Goal: Task Accomplishment & Management: Complete application form

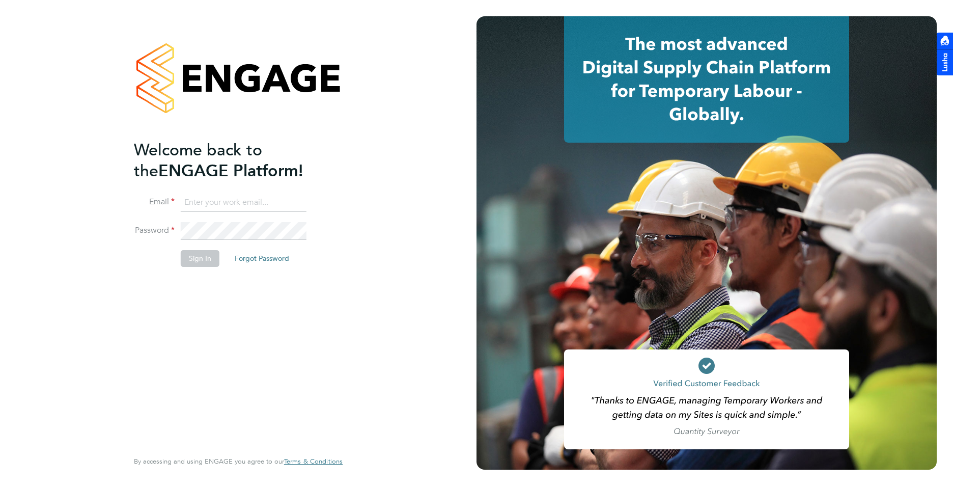
type input "charlie@ivyresourcegroup.com"
click at [244, 240] on li "Password" at bounding box center [233, 236] width 199 height 29
click at [199, 255] on button "Sign In" at bounding box center [200, 258] width 39 height 16
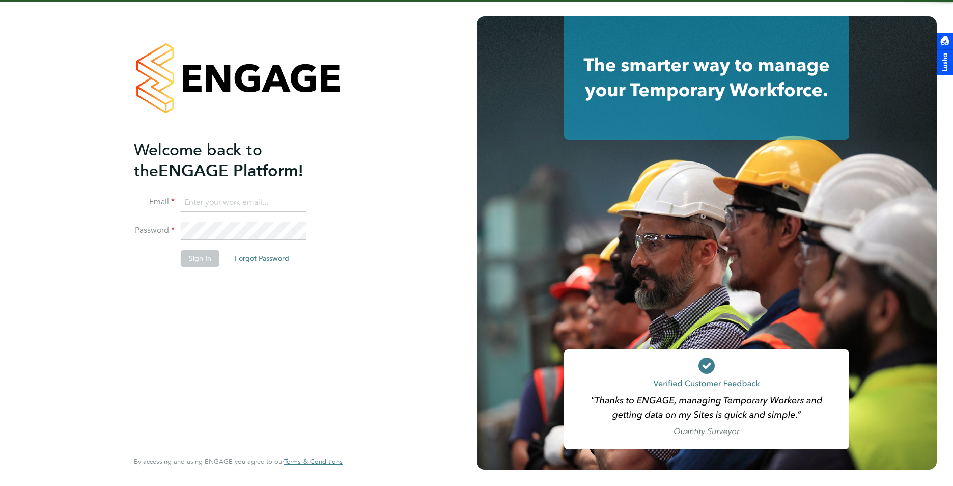
type input "charlie@ivyresourcegroup.com"
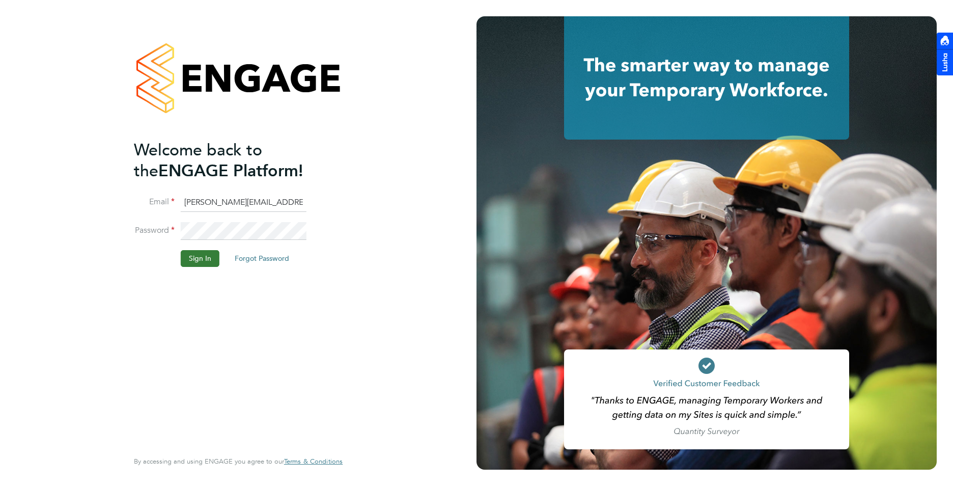
click at [199, 258] on button "Sign In" at bounding box center [200, 258] width 39 height 16
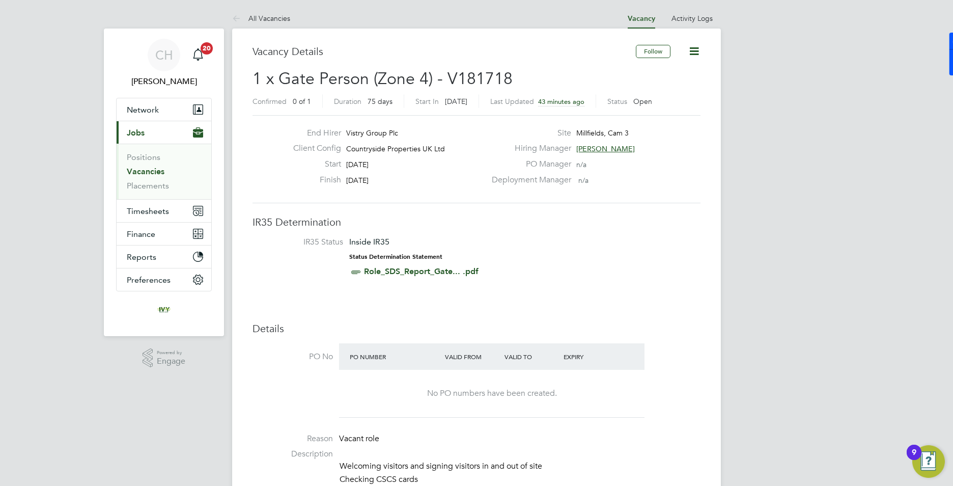
drag, startPoint x: 387, startPoint y: 163, endPoint x: 351, endPoint y: 164, distance: 36.2
click at [351, 164] on div "Start 06 Oct 2025" at bounding box center [385, 167] width 201 height 16
drag, startPoint x: 351, startPoint y: 164, endPoint x: 386, endPoint y: 165, distance: 35.7
click at [386, 165] on div "Start 06 Oct 2025" at bounding box center [385, 167] width 201 height 16
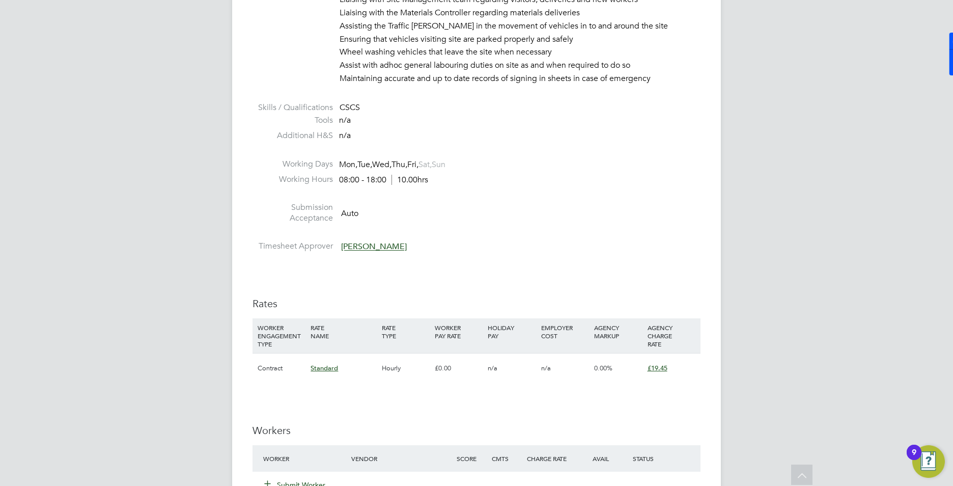
scroll to position [560, 0]
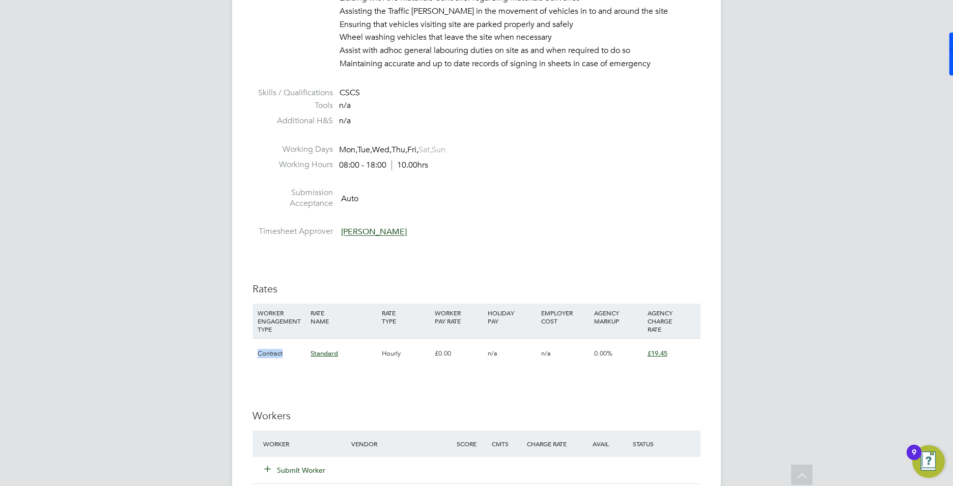
drag, startPoint x: 286, startPoint y: 352, endPoint x: 250, endPoint y: 352, distance: 36.1
click at [250, 352] on div "Vacancy Details Follow 1 x Gate Person (Zone 4) - V181718 Confirmed 0 of 1 Dura…" at bounding box center [476, 192] width 489 height 1446
drag, startPoint x: 250, startPoint y: 352, endPoint x: 259, endPoint y: 352, distance: 9.2
click at [259, 351] on div "Contract" at bounding box center [281, 353] width 53 height 30
drag, startPoint x: 258, startPoint y: 353, endPoint x: 285, endPoint y: 350, distance: 26.6
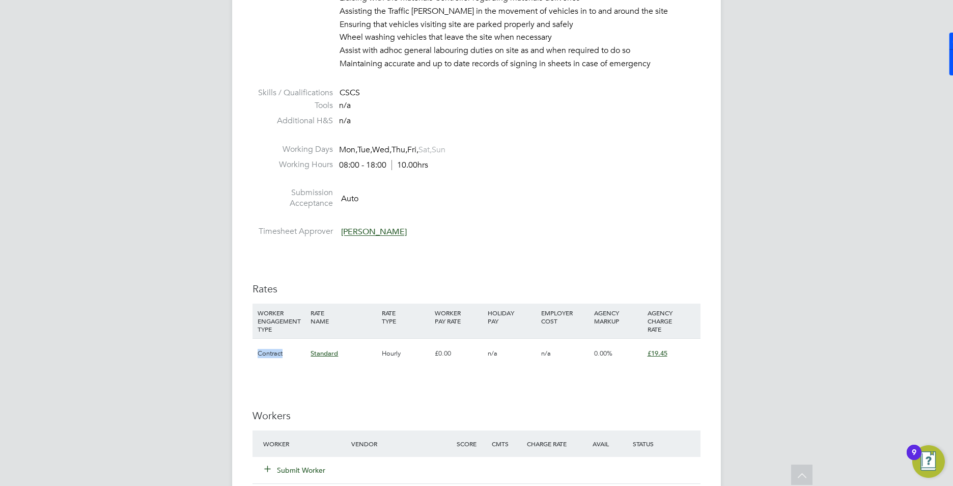
click at [285, 350] on div "Contract" at bounding box center [281, 353] width 53 height 30
drag, startPoint x: 285, startPoint y: 350, endPoint x: 278, endPoint y: 356, distance: 8.6
click at [287, 353] on div "Contract" at bounding box center [281, 353] width 53 height 30
drag, startPoint x: 270, startPoint y: 353, endPoint x: 253, endPoint y: 353, distance: 16.3
click at [253, 353] on div "Contract Standard Hourly £0.00 n/a n/a 0.00% £19.45" at bounding box center [476, 353] width 448 height 30
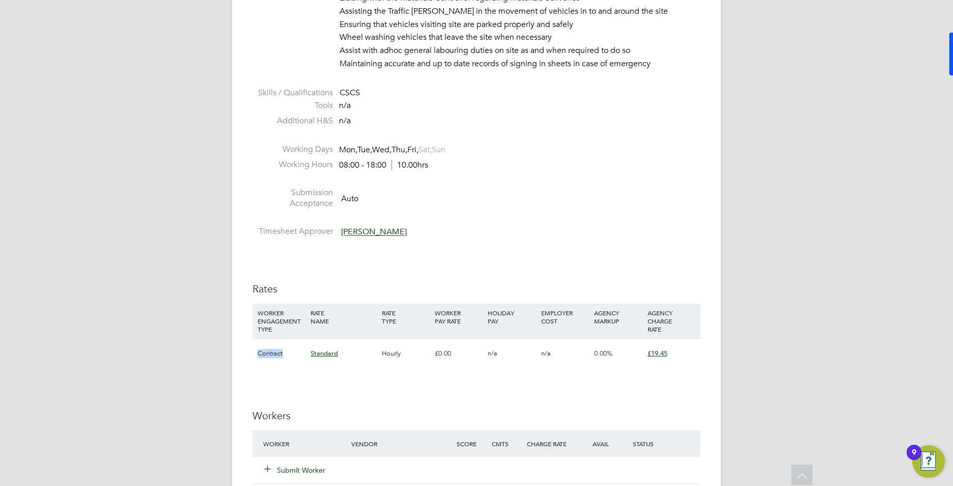
click at [258, 351] on div "Contract" at bounding box center [281, 353] width 53 height 30
drag, startPoint x: 258, startPoint y: 351, endPoint x: 290, endPoint y: 355, distance: 31.8
click at [290, 355] on div "Contract" at bounding box center [281, 353] width 53 height 30
click at [289, 352] on div "Contract" at bounding box center [281, 353] width 53 height 30
drag, startPoint x: 286, startPoint y: 353, endPoint x: 257, endPoint y: 358, distance: 28.9
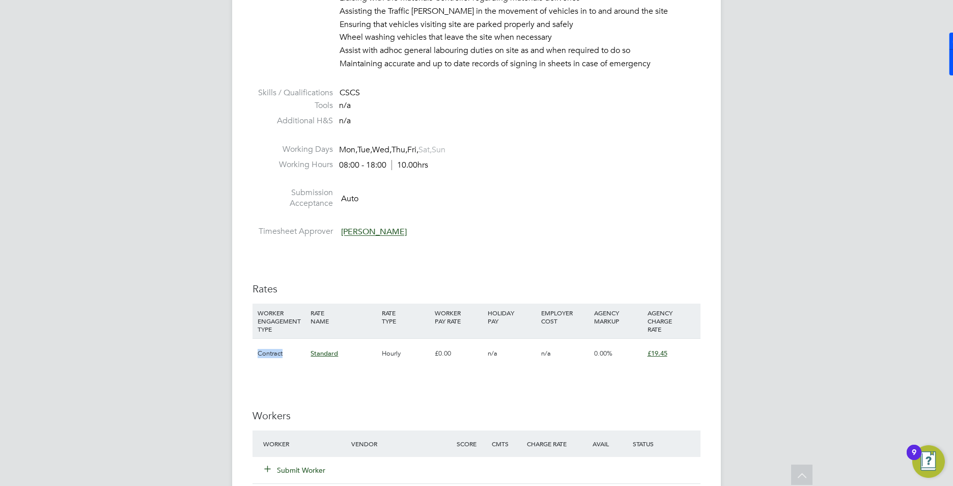
click at [257, 358] on div "Contract" at bounding box center [281, 353] width 53 height 30
click at [258, 354] on div "Contract" at bounding box center [281, 353] width 53 height 30
drag, startPoint x: 258, startPoint y: 349, endPoint x: 288, endPoint y: 349, distance: 30.0
click at [288, 349] on div "Contract" at bounding box center [281, 353] width 53 height 30
drag, startPoint x: 553, startPoint y: 355, endPoint x: 540, endPoint y: 355, distance: 12.7
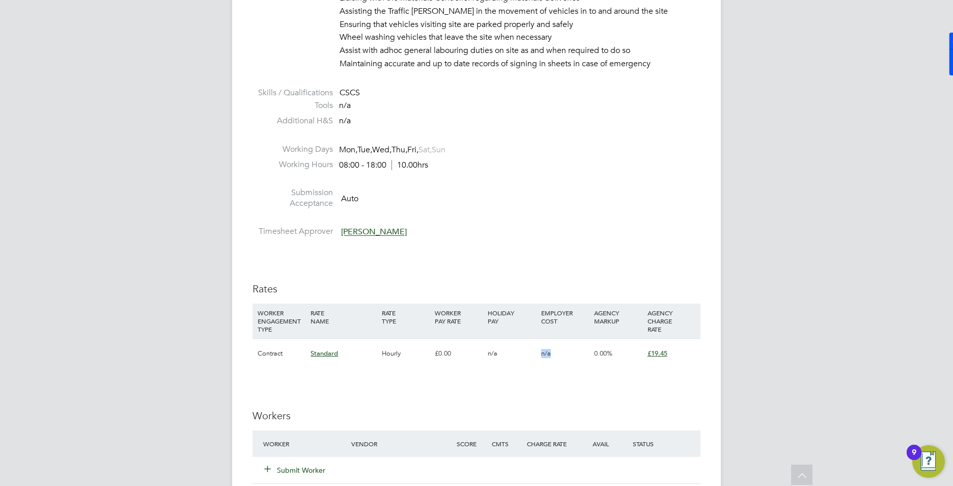
click at [540, 355] on div "n/a" at bounding box center [565, 353] width 53 height 30
click at [566, 354] on div "n/a" at bounding box center [565, 353] width 53 height 30
drag, startPoint x: 560, startPoint y: 353, endPoint x: 483, endPoint y: 355, distance: 77.4
click at [483, 355] on div "Contract Standard Hourly £0.00 n/a n/a 0.00% £19.45" at bounding box center [476, 353] width 448 height 30
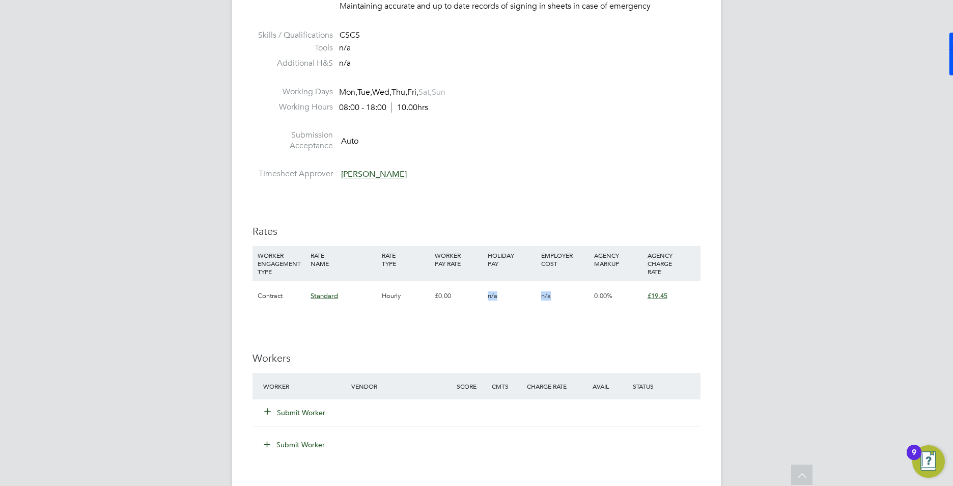
scroll to position [662, 0]
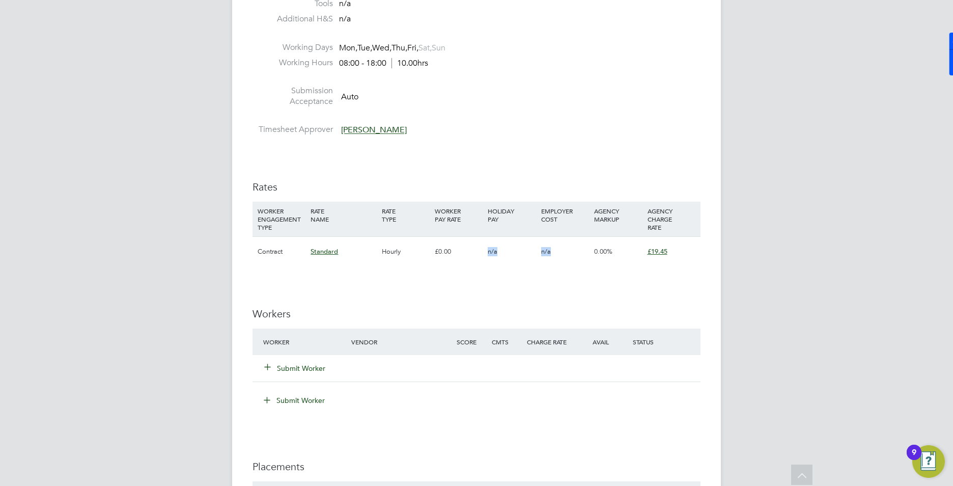
click at [313, 371] on button "Submit Worker" at bounding box center [295, 368] width 61 height 10
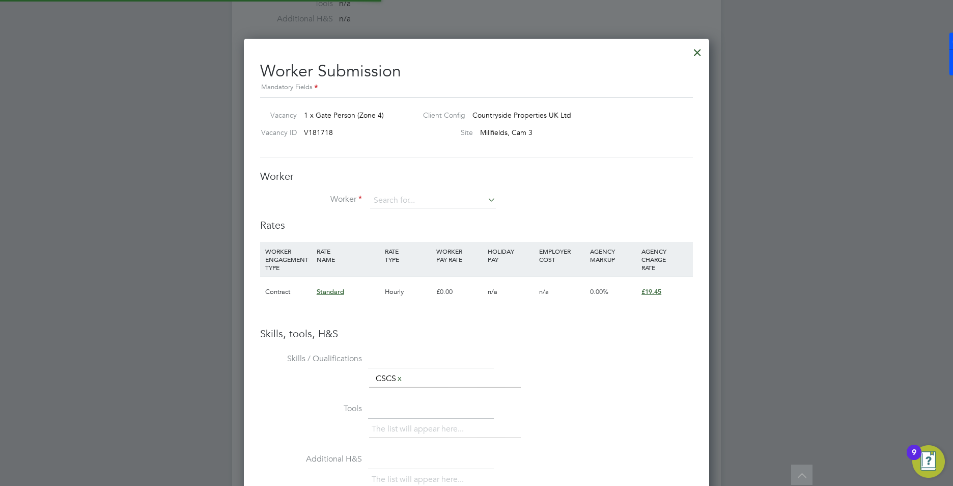
scroll to position [655, 466]
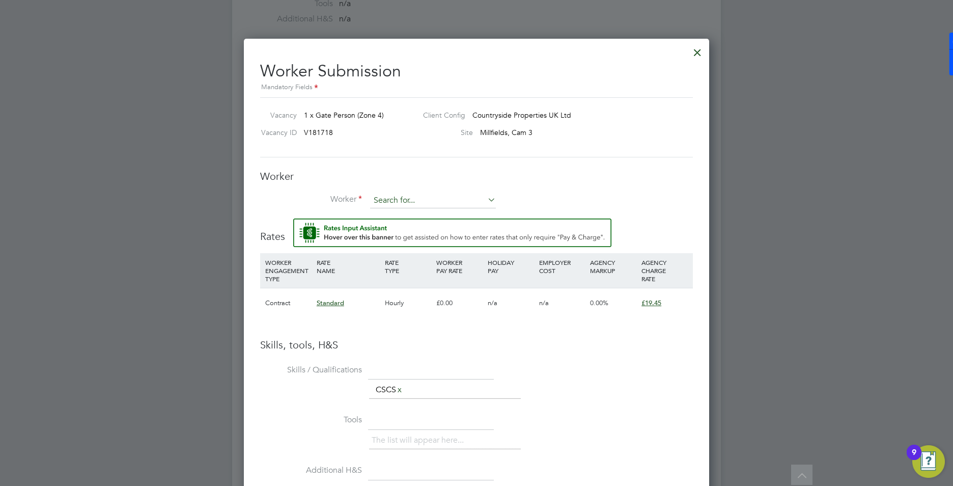
click at [432, 205] on input at bounding box center [433, 200] width 126 height 15
click at [695, 55] on div at bounding box center [697, 50] width 18 height 18
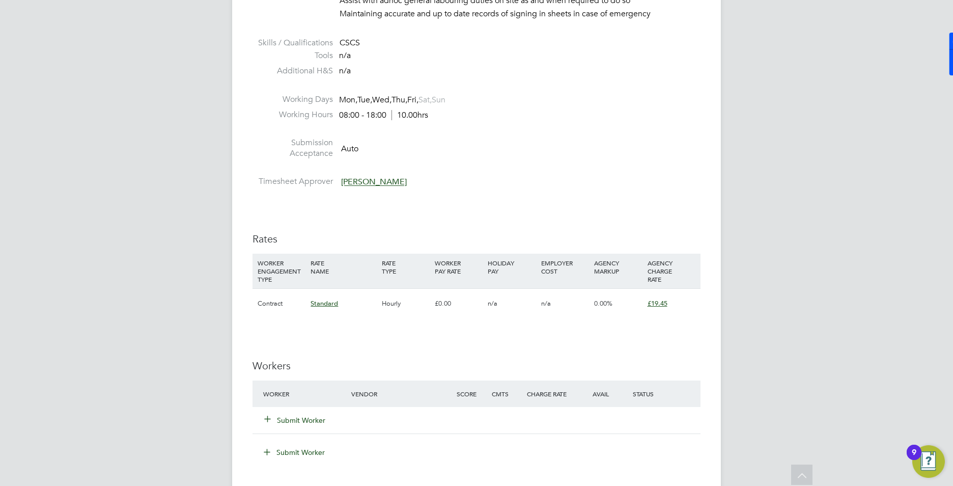
scroll to position [764, 0]
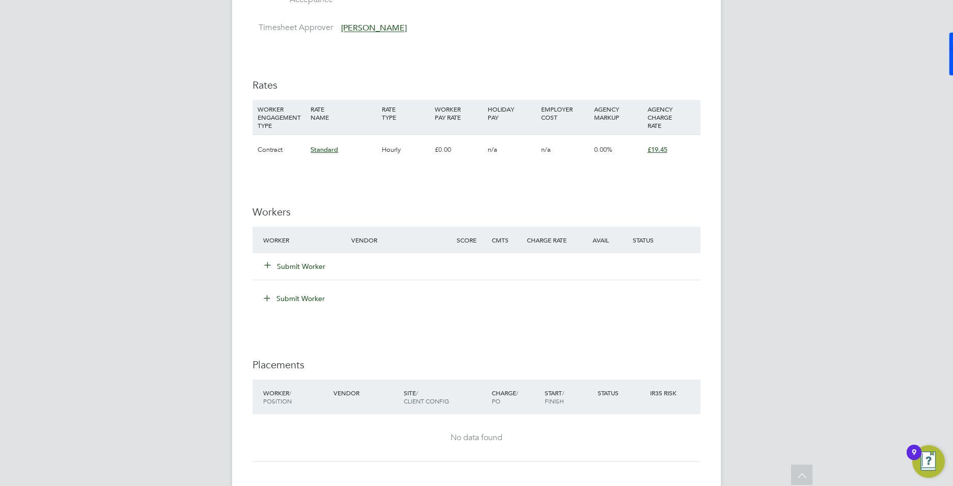
drag, startPoint x: 293, startPoint y: 265, endPoint x: 298, endPoint y: 265, distance: 5.6
click at [293, 265] on button "Submit Worker" at bounding box center [295, 266] width 61 height 10
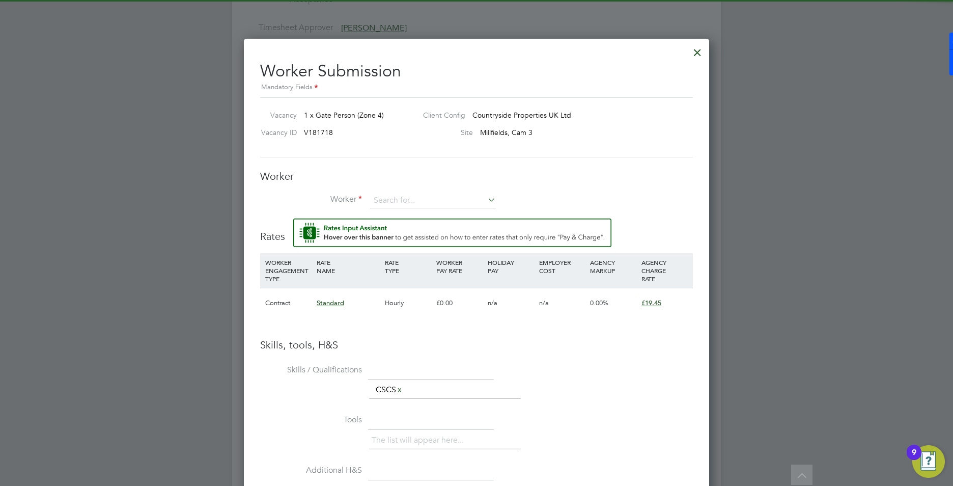
scroll to position [0, 0]
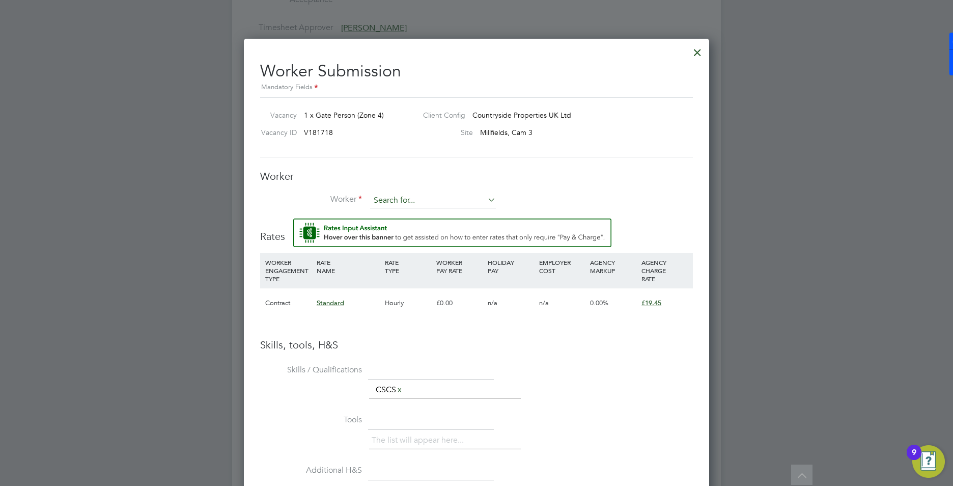
click at [410, 205] on input at bounding box center [433, 200] width 126 height 15
click at [423, 214] on li "James Wa rrington (JamesWarrington)" at bounding box center [454, 215] width 169 height 14
type input "James Warrington (JamesWarrington)"
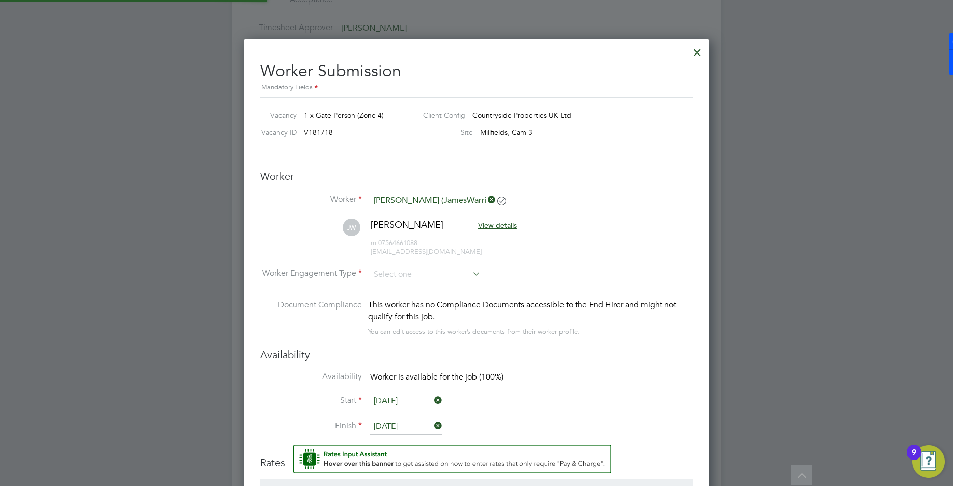
scroll to position [881, 466]
click at [405, 268] on input at bounding box center [425, 274] width 110 height 15
click at [407, 293] on li "Contract" at bounding box center [425, 288] width 111 height 13
type input "Contract"
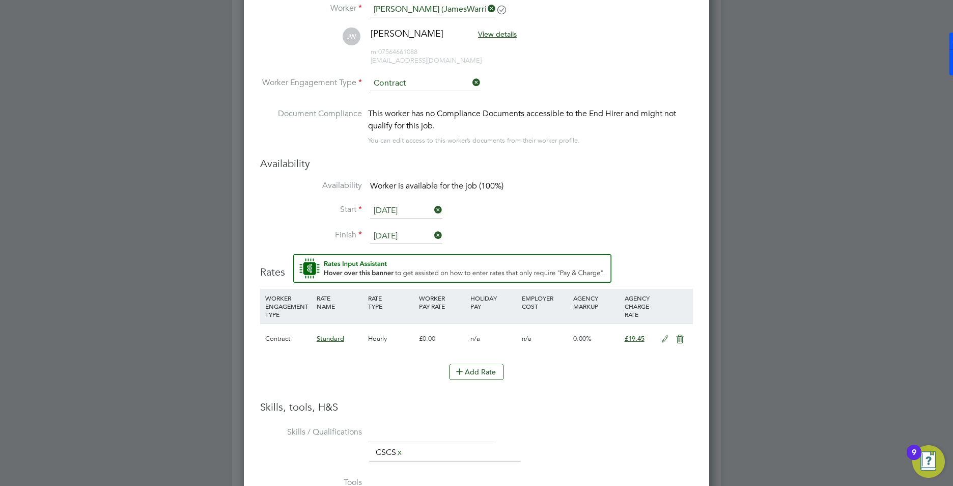
scroll to position [967, 0]
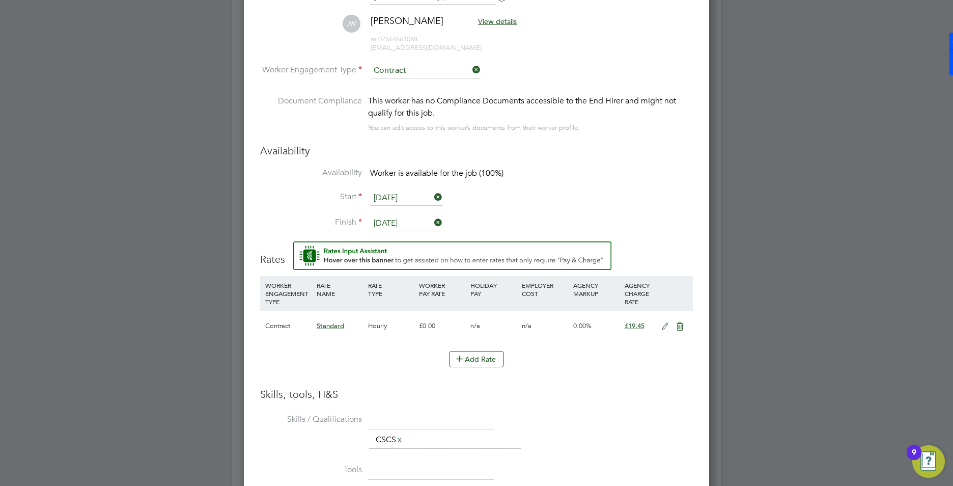
click at [667, 325] on icon at bounding box center [665, 326] width 13 height 8
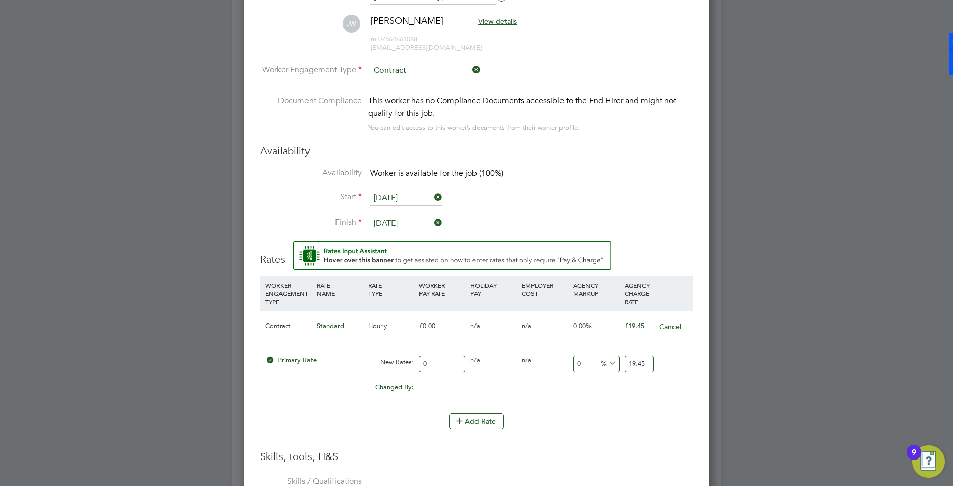
drag, startPoint x: 443, startPoint y: 365, endPoint x: 394, endPoint y: 366, distance: 48.4
click at [394, 366] on div "Primary Rate New Rates: 0 0 n/a 0 n/a 0 0 % 19.45" at bounding box center [476, 363] width 433 height 27
type input "1"
type input "17"
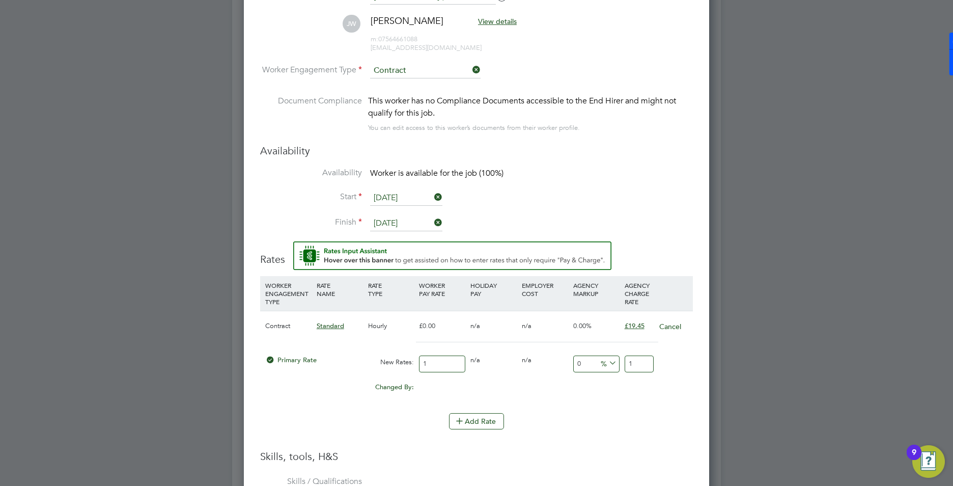
type input "17"
drag, startPoint x: 636, startPoint y: 361, endPoint x: 621, endPoint y: 363, distance: 14.8
click at [621, 363] on div "Primary Rate New Rates: 17 0 n/a 0 n/a 0 0 % 17" at bounding box center [476, 363] width 433 height 27
type input "-94.11764705882354"
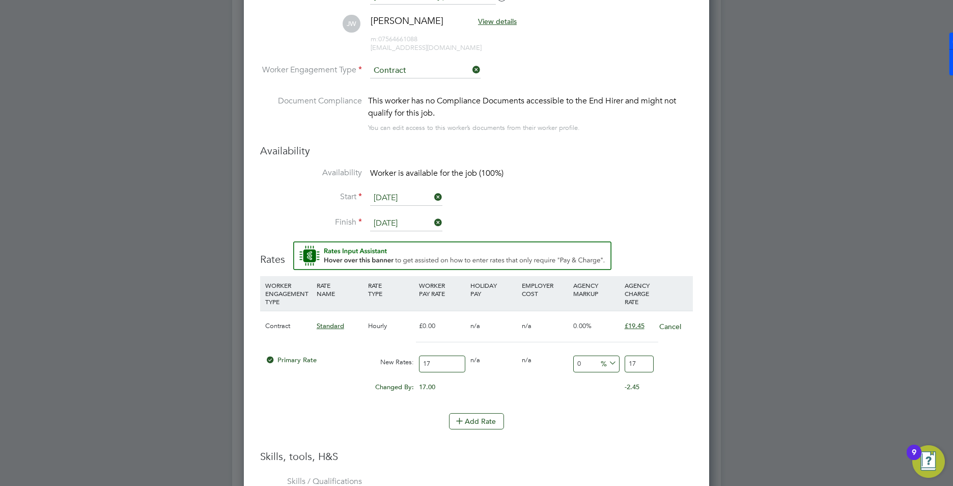
type input "1"
type input "11.764705882352942"
type input "19"
type input "14.117647058823529"
type input "19.4"
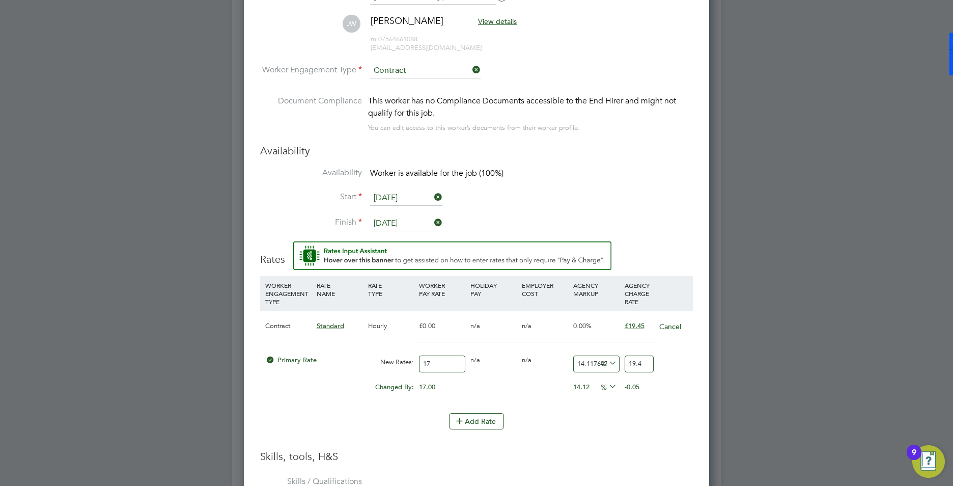
type input "14.411764705882353"
type input "19.45"
click at [677, 426] on div "Add Rate" at bounding box center [476, 421] width 433 height 16
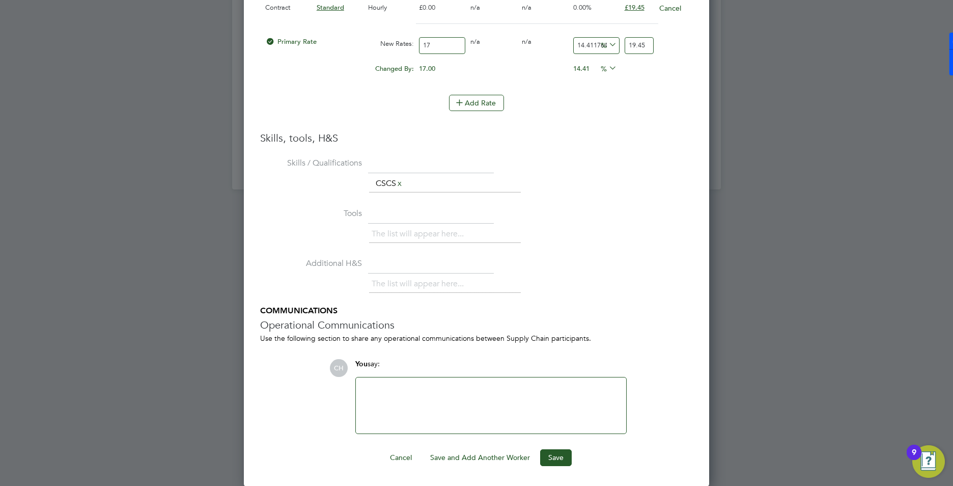
scroll to position [1286, 0]
click at [560, 459] on button "Save" at bounding box center [556, 456] width 32 height 16
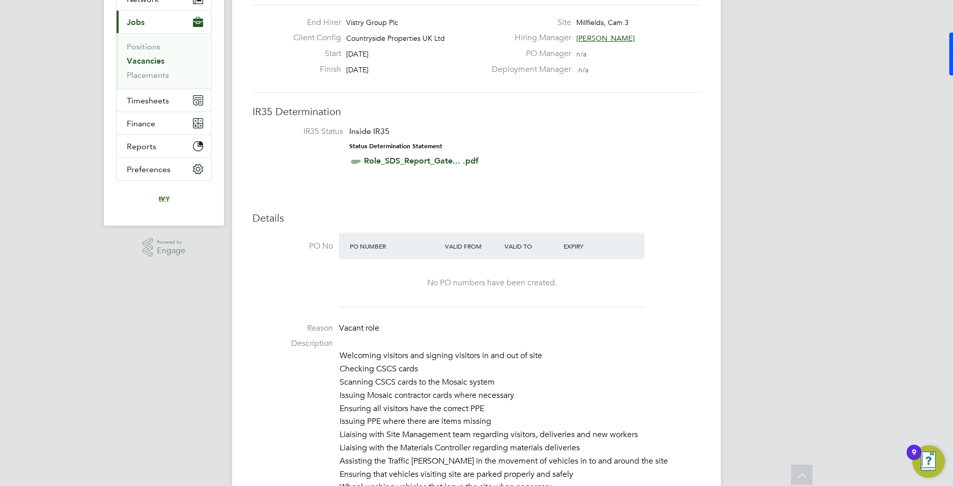
scroll to position [0, 0]
